Goal: Task Accomplishment & Management: Complete application form

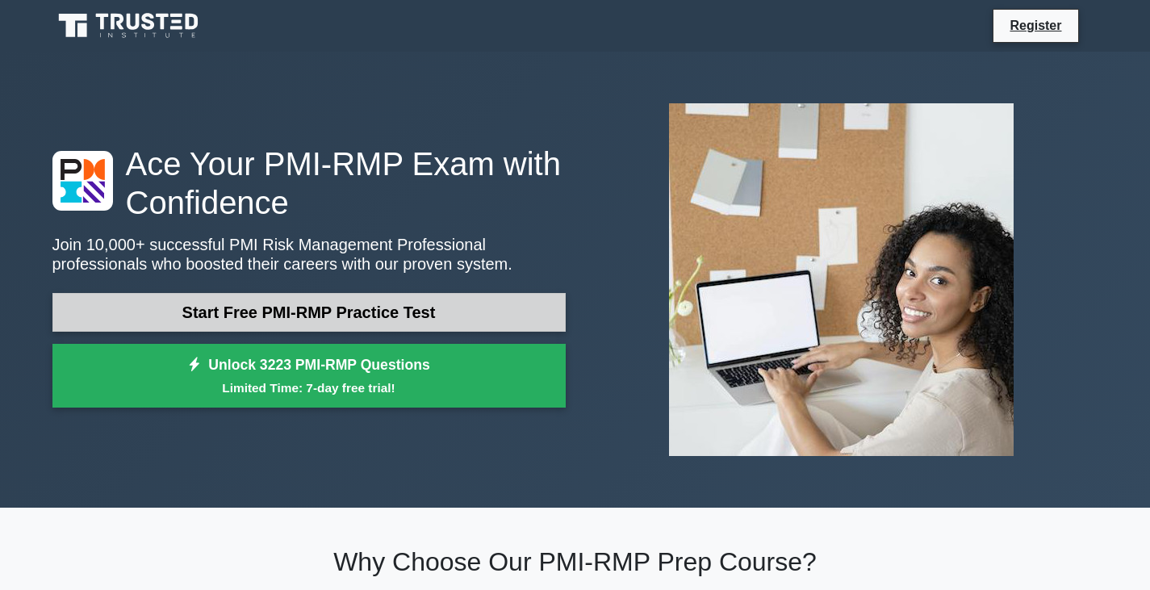
click at [319, 318] on link "Start Free PMI-RMP Practice Test" at bounding box center [308, 312] width 513 height 39
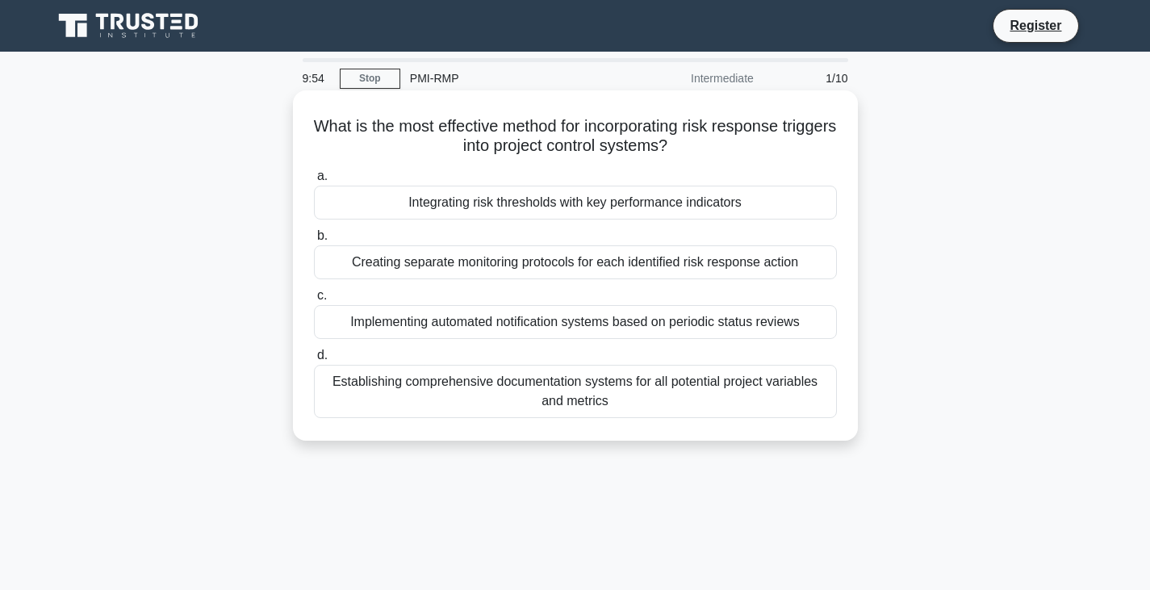
click at [490, 265] on div "Creating separate monitoring protocols for each identified risk response action" at bounding box center [575, 262] width 523 height 34
click at [314, 241] on input "b. Creating separate monitoring protocols for each identified risk response act…" at bounding box center [314, 236] width 0 height 10
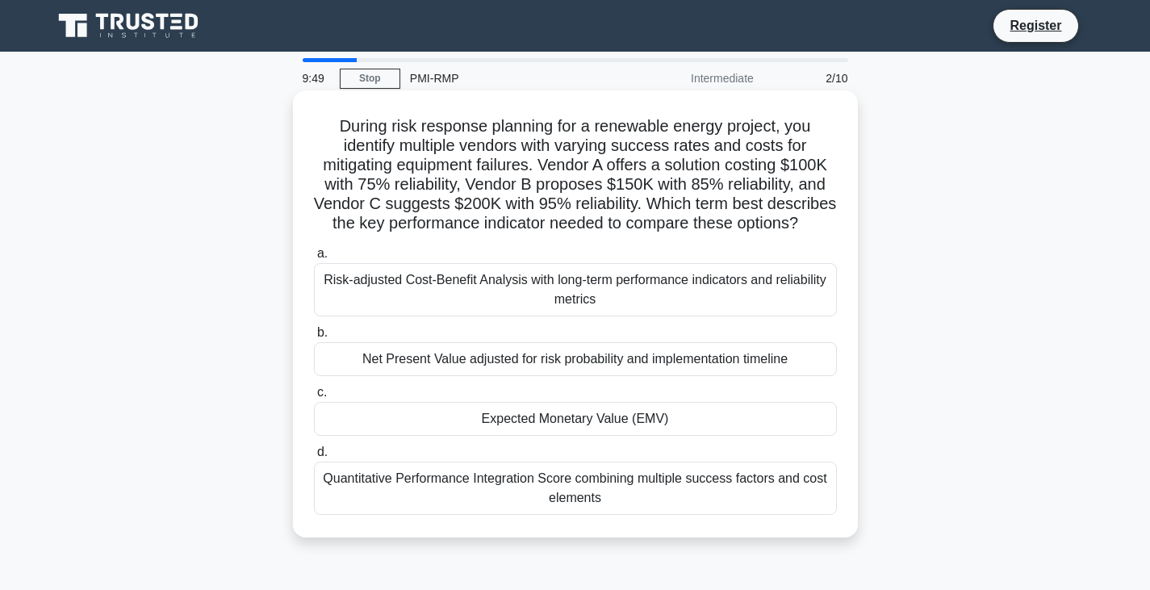
click at [553, 436] on div "Expected Monetary Value (EMV)" at bounding box center [575, 419] width 523 height 34
click at [314, 398] on input "c. Expected Monetary Value (EMV)" at bounding box center [314, 392] width 0 height 10
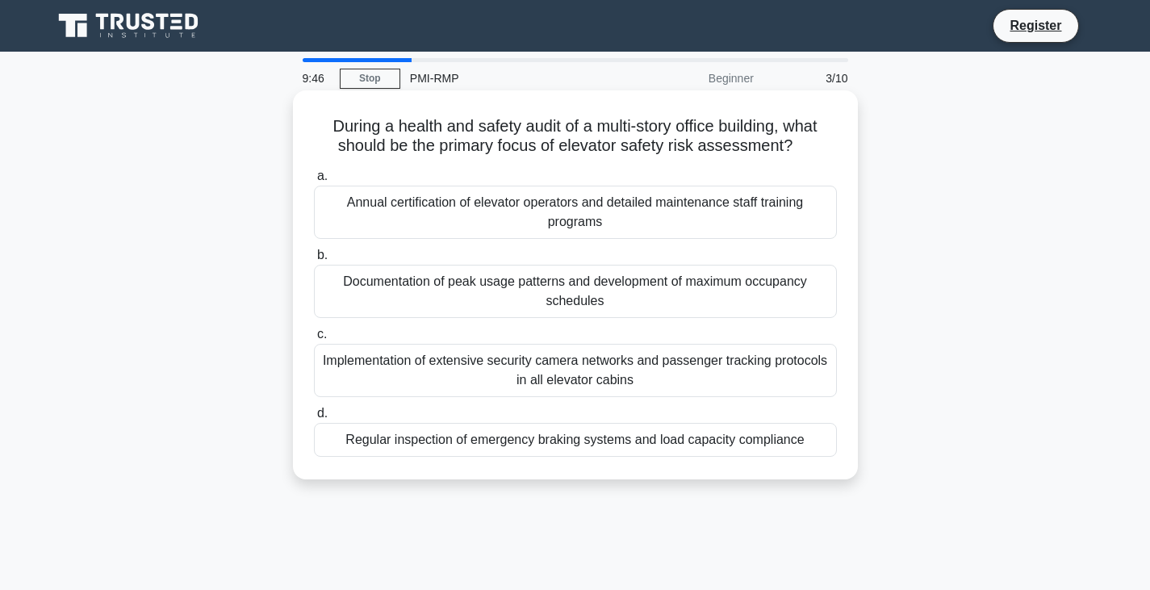
click at [442, 282] on div "Documentation of peak usage patterns and development of maximum occupancy sched…" at bounding box center [575, 291] width 523 height 53
click at [314, 261] on input "b. Documentation of peak usage patterns and development of maximum occupancy sc…" at bounding box center [314, 255] width 0 height 10
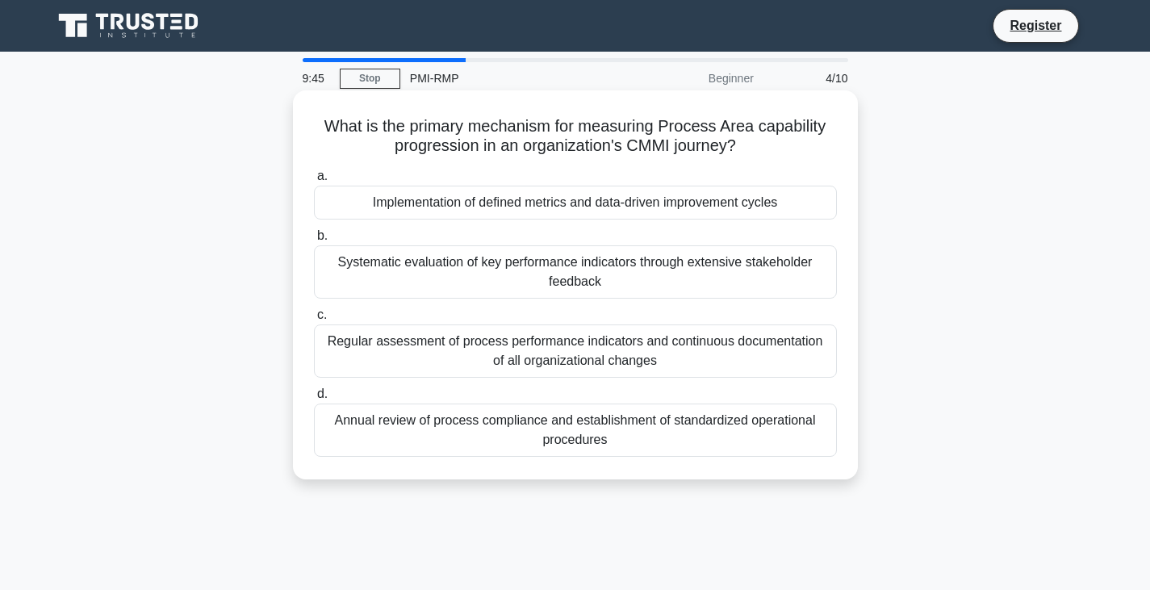
click at [539, 428] on div "Annual review of process compliance and establishment of standardized operation…" at bounding box center [575, 429] width 523 height 53
click at [314, 399] on input "d. Annual review of process compliance and establishment of standardized operat…" at bounding box center [314, 394] width 0 height 10
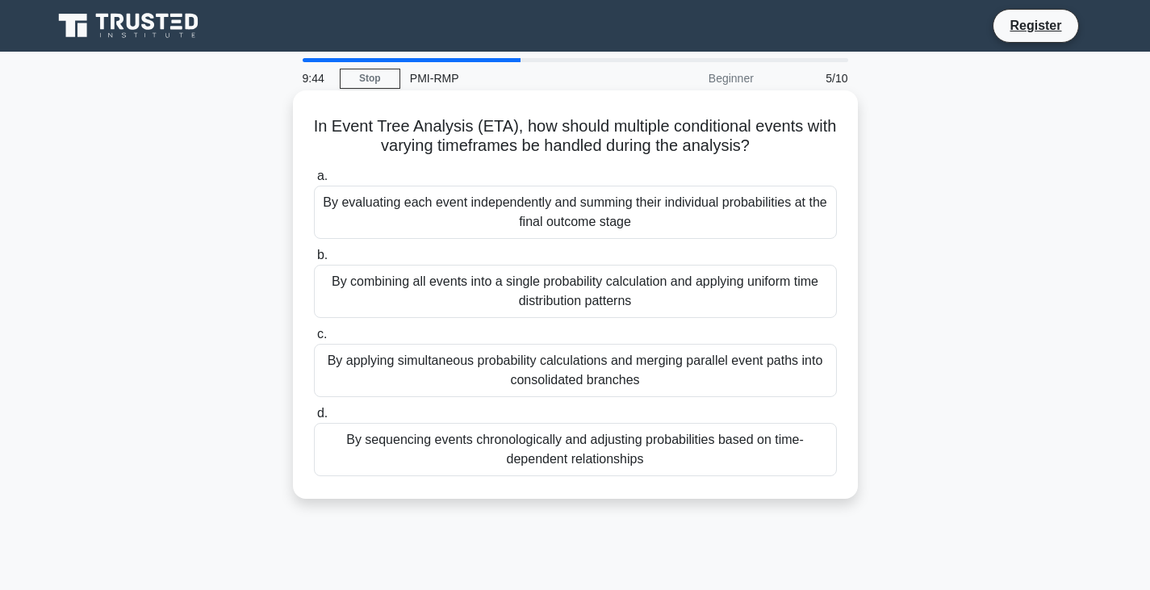
click at [504, 215] on div "By evaluating each event independently and summing their individual probabiliti…" at bounding box center [575, 212] width 523 height 53
click at [314, 182] on input "a. By evaluating each event independently and summing their individual probabil…" at bounding box center [314, 176] width 0 height 10
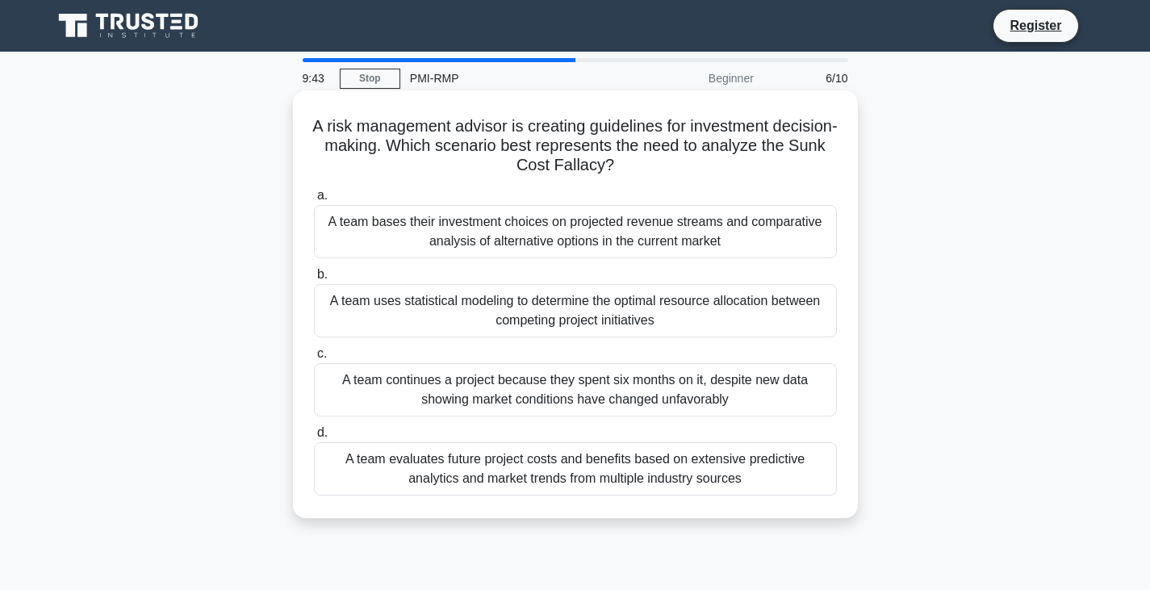
click at [538, 316] on div "A team uses statistical modeling to determine the optimal resource allocation b…" at bounding box center [575, 310] width 523 height 53
click at [314, 280] on input "b. A team uses statistical modeling to determine the optimal resource allocatio…" at bounding box center [314, 274] width 0 height 10
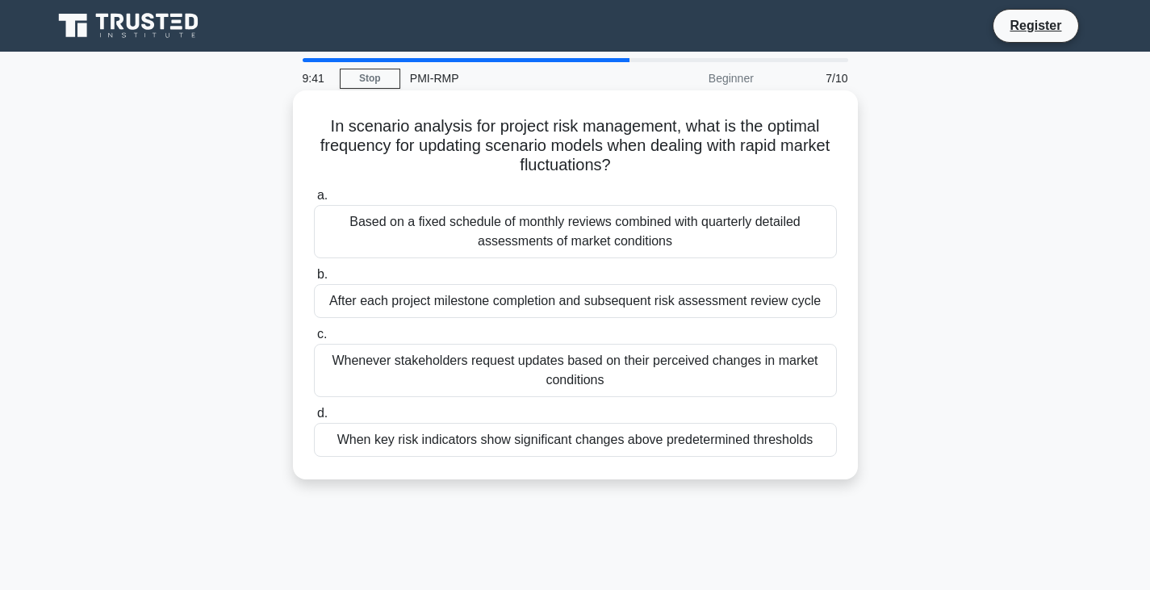
click at [553, 371] on div "Whenever stakeholders request updates based on their perceived changes in marke…" at bounding box center [575, 370] width 523 height 53
click at [314, 340] on input "c. Whenever stakeholders request updates based on their perceived changes in ma…" at bounding box center [314, 334] width 0 height 10
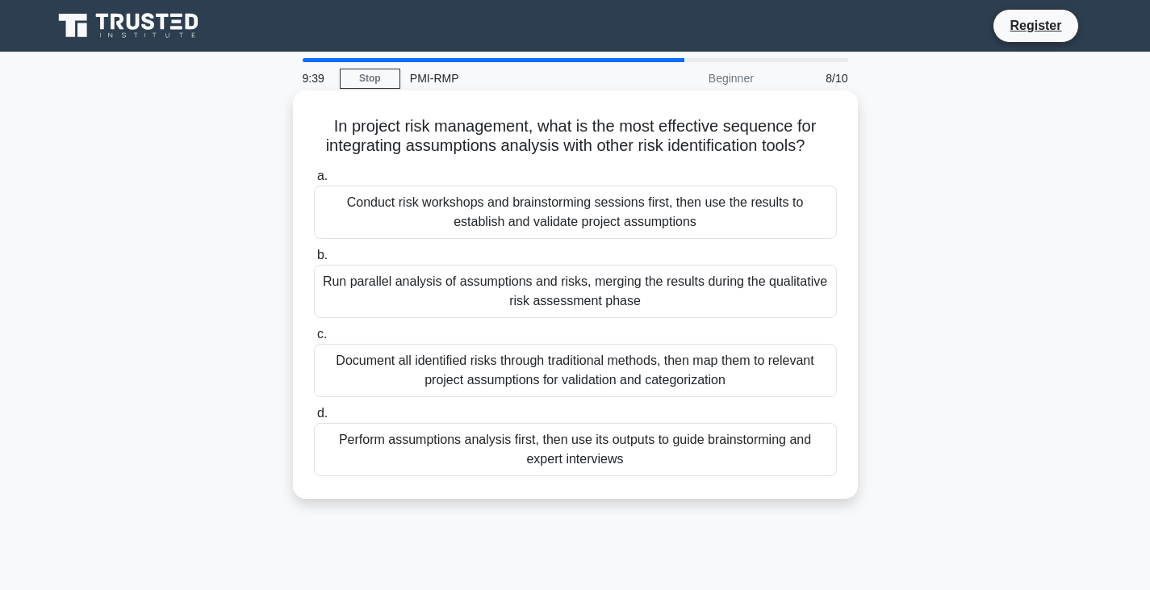
click at [528, 226] on div "Conduct risk workshops and brainstorming sessions first, then use the results t…" at bounding box center [575, 212] width 523 height 53
click at [314, 182] on input "a. Conduct risk workshops and brainstorming sessions first, then use the result…" at bounding box center [314, 176] width 0 height 10
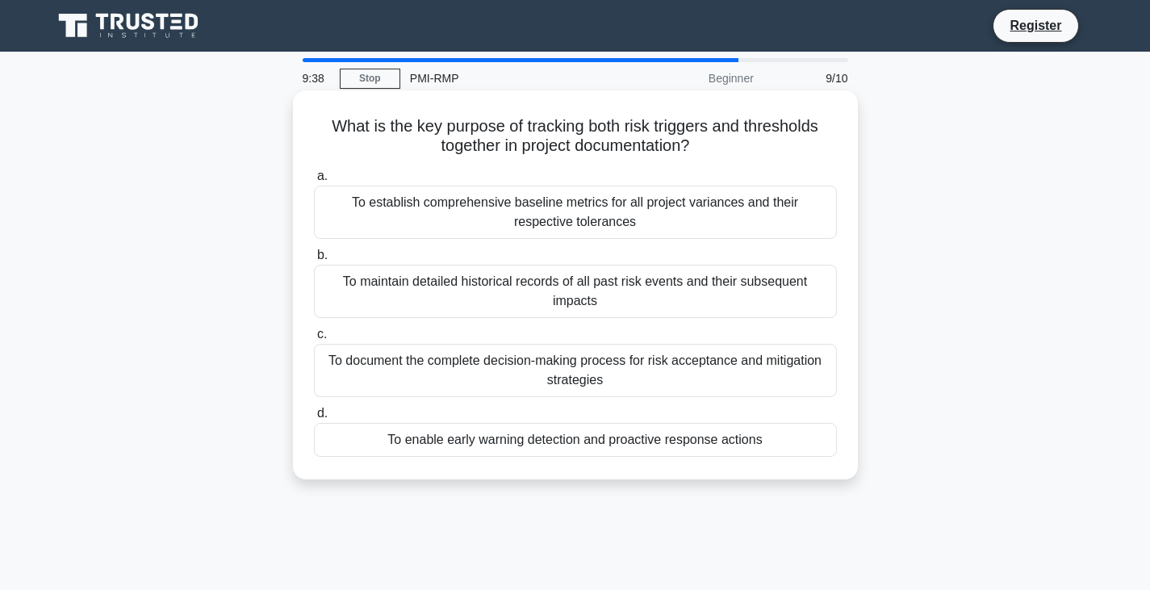
click at [544, 439] on div "To enable early warning detection and proactive response actions" at bounding box center [575, 440] width 523 height 34
click at [314, 419] on input "d. To enable early warning detection and proactive response actions" at bounding box center [314, 413] width 0 height 10
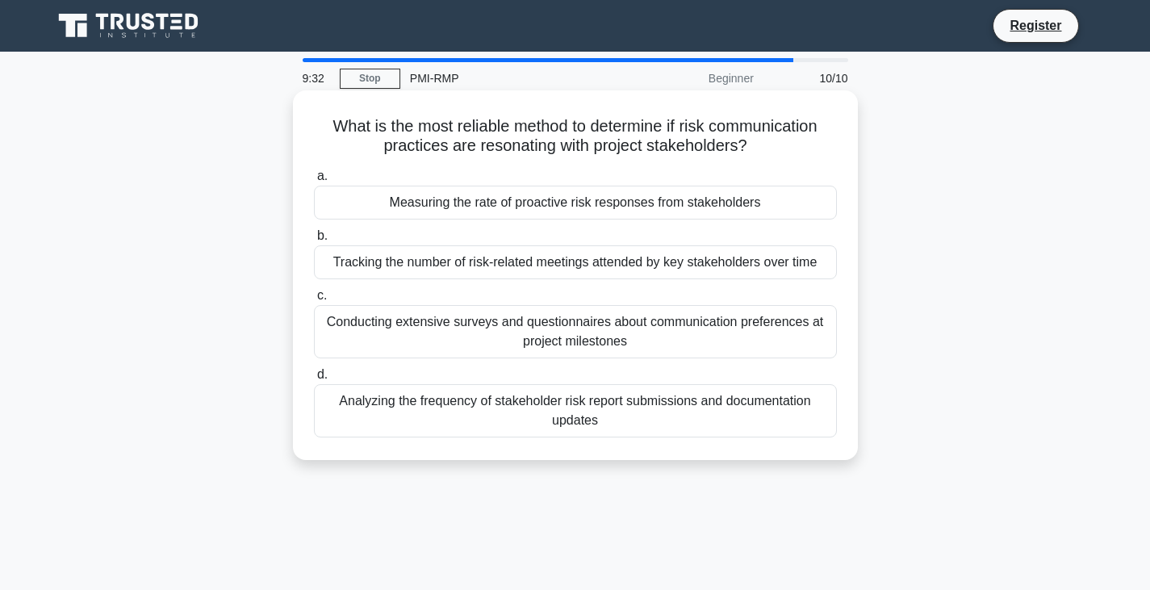
click at [566, 341] on div "Conducting extensive surveys and questionnaires about communication preferences…" at bounding box center [575, 331] width 523 height 53
click at [314, 301] on input "c. Conducting extensive surveys and questionnaires about communication preferen…" at bounding box center [314, 295] width 0 height 10
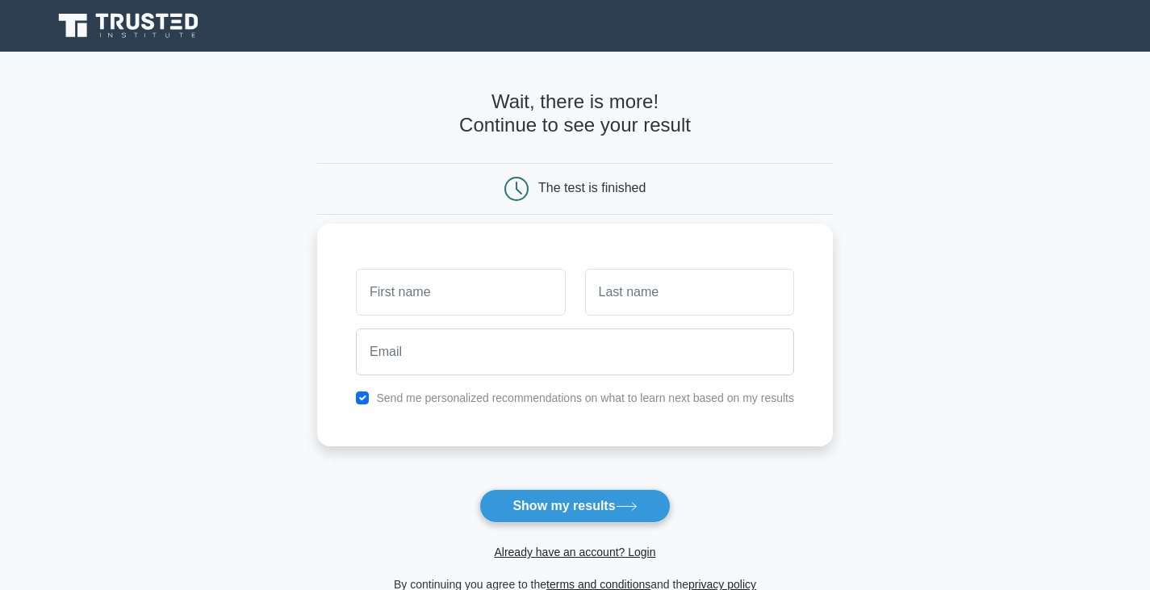
scroll to position [161, 0]
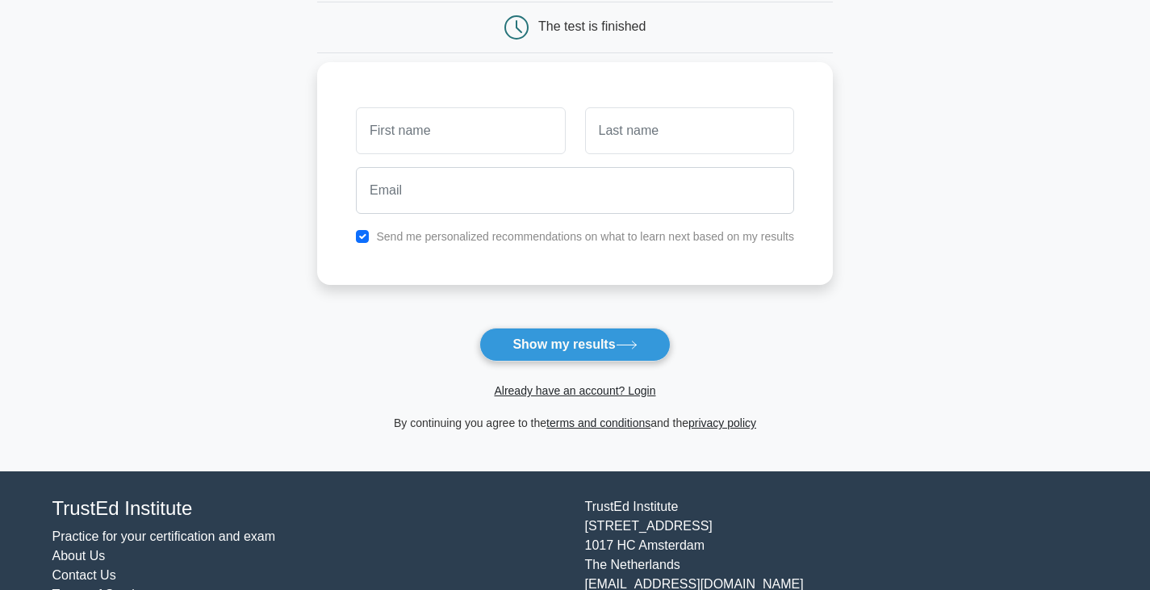
click at [416, 131] on input "text" at bounding box center [460, 130] width 209 height 47
type input "[PERSON_NAME]"
click at [670, 140] on input "text" at bounding box center [689, 130] width 209 height 47
type input "Hermosilla"
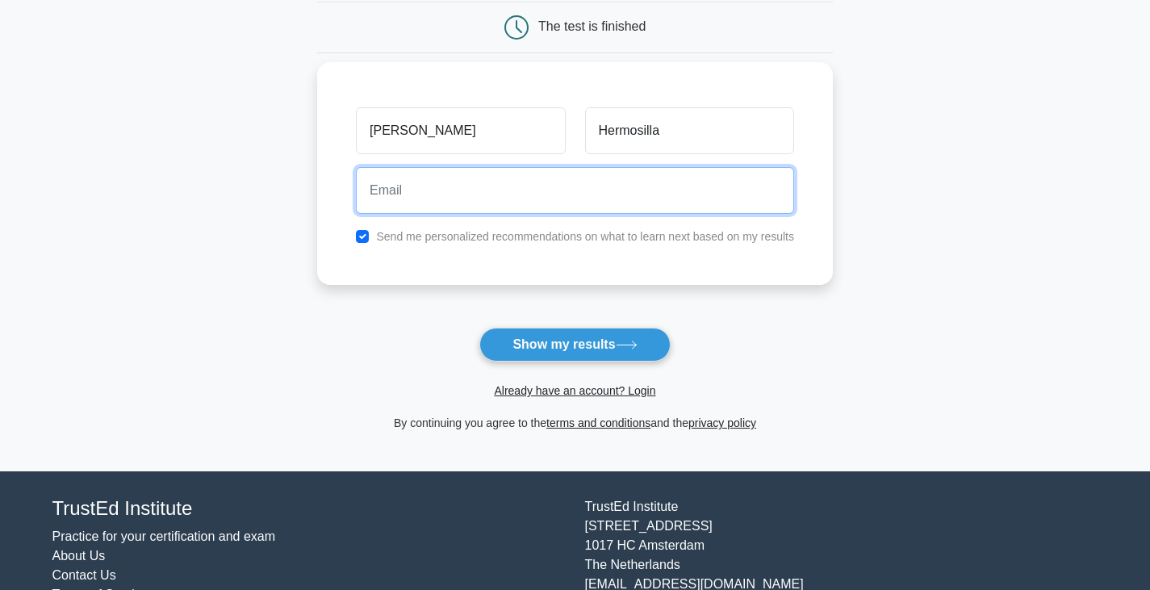
click at [537, 192] on input "email" at bounding box center [575, 190] width 438 height 47
type input "[PERSON_NAME][EMAIL_ADDRESS][PERSON_NAME][DOMAIN_NAME]"
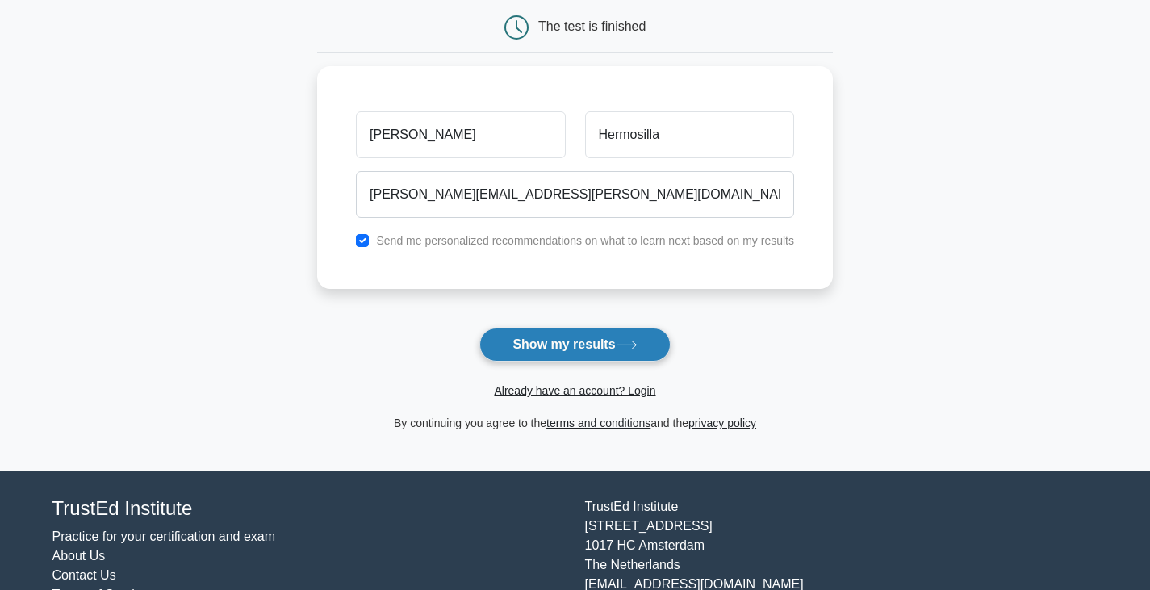
click at [585, 347] on button "Show my results" at bounding box center [574, 345] width 190 height 34
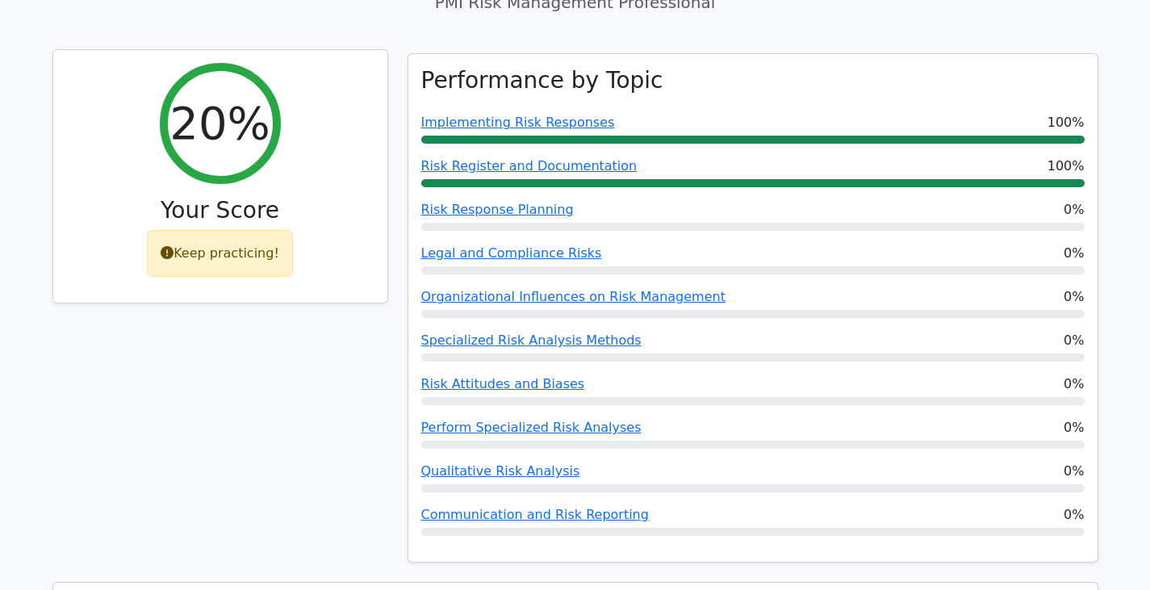
scroll to position [592, 0]
